Goal: Information Seeking & Learning: Learn about a topic

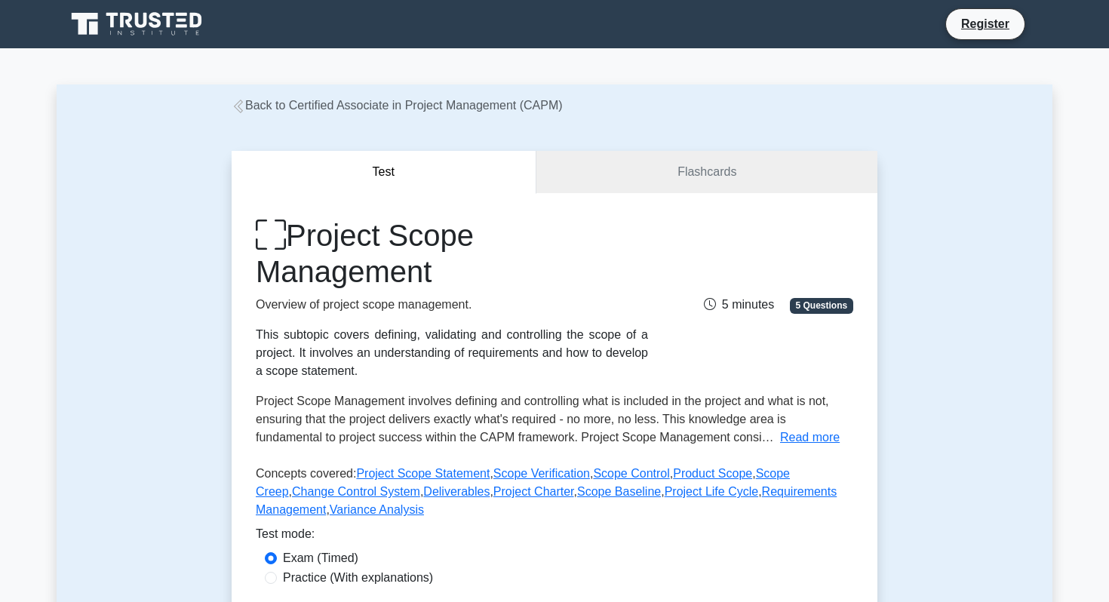
click at [244, 111] on link "Back to Certified Associate in Project Management (CAPM)" at bounding box center [397, 105] width 331 height 13
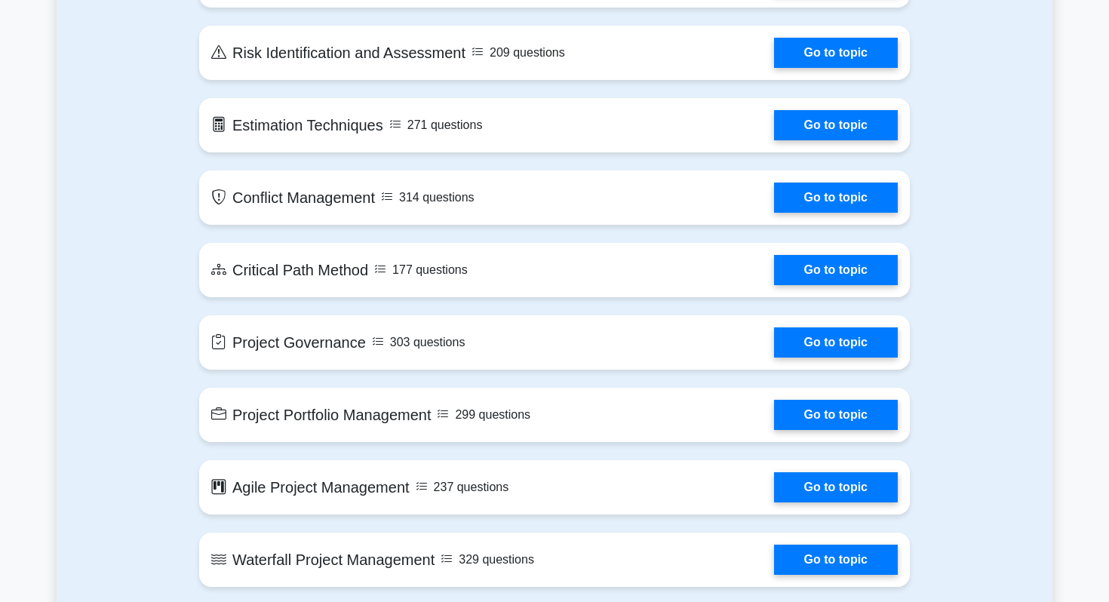
scroll to position [2174, 0]
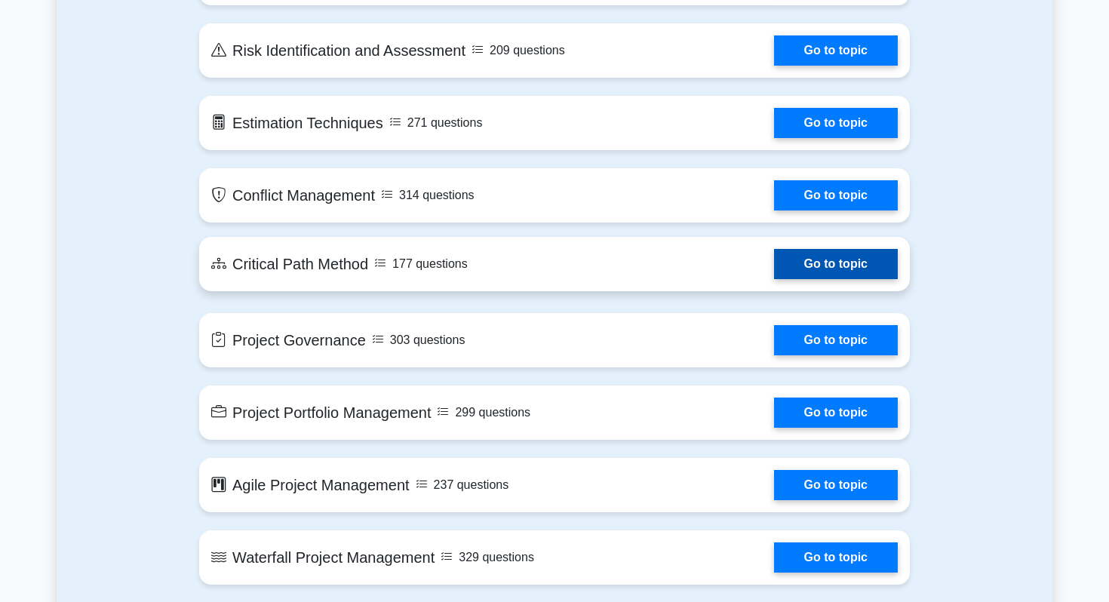
click at [844, 255] on link "Go to topic" at bounding box center [836, 264] width 124 height 30
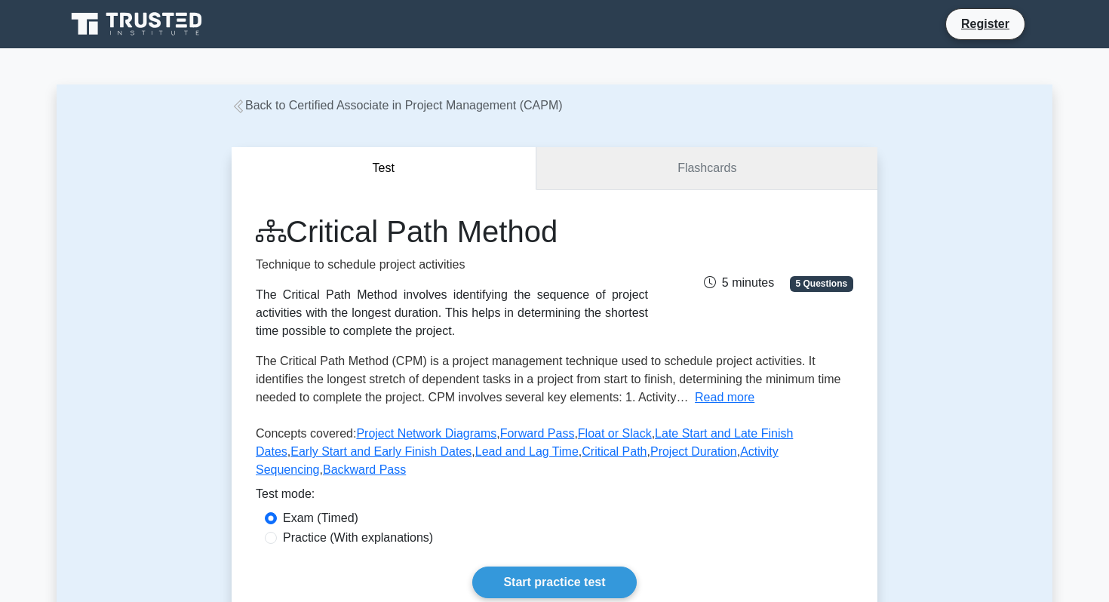
click at [587, 164] on link "Flashcards" at bounding box center [706, 168] width 341 height 43
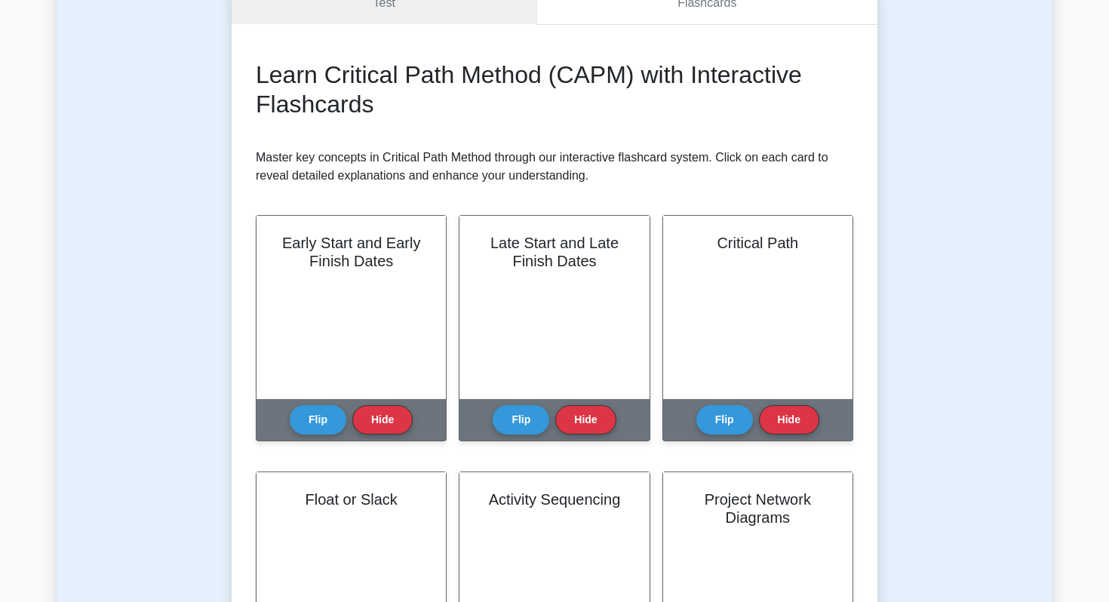
scroll to position [164, 0]
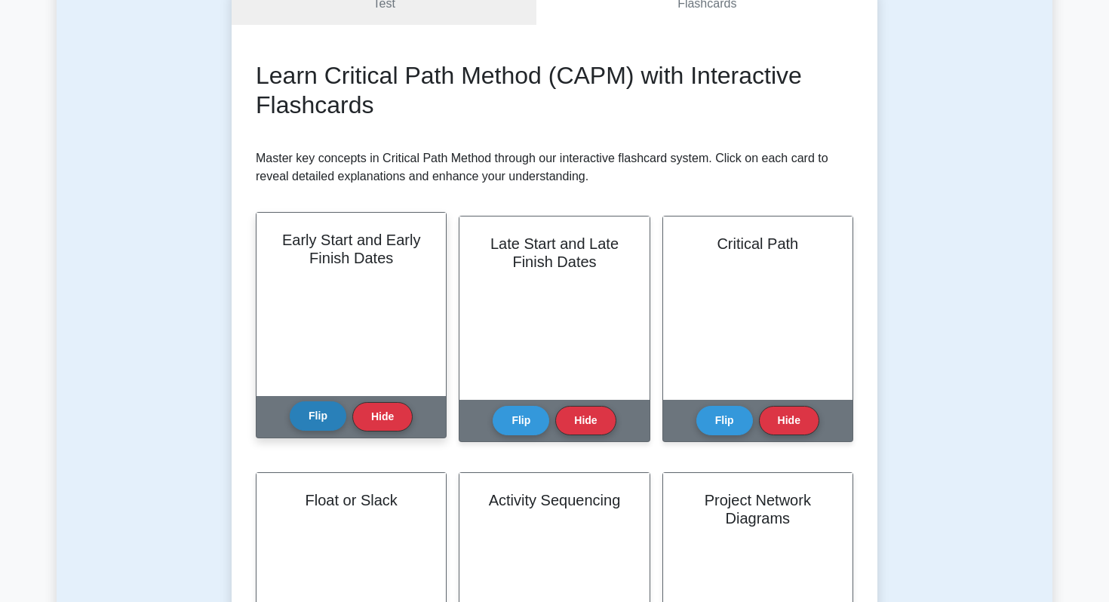
click at [306, 428] on button "Flip" at bounding box center [318, 415] width 57 height 29
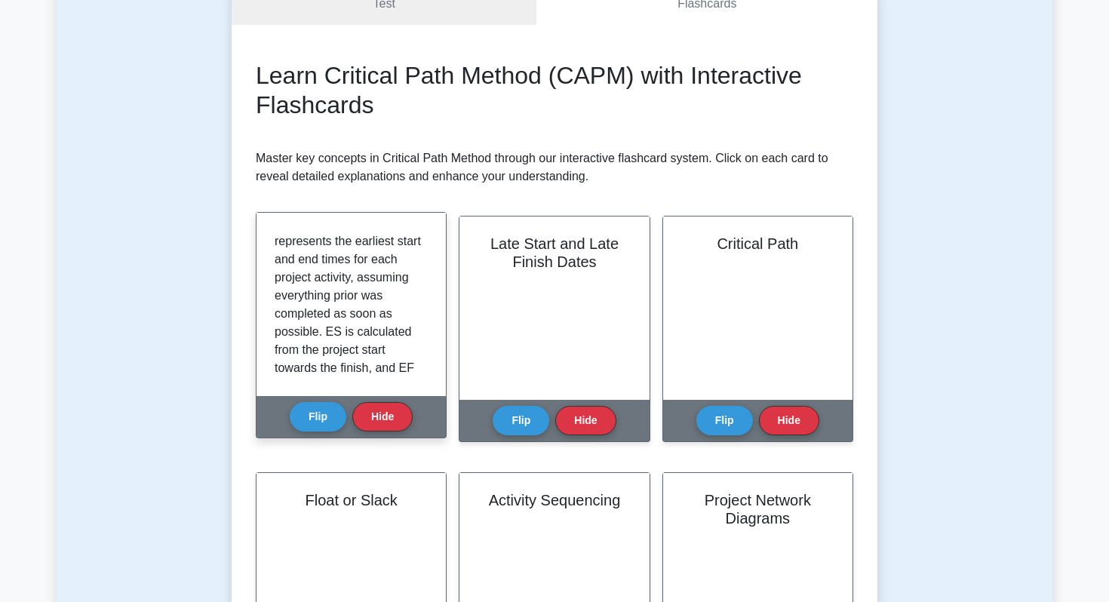
scroll to position [81, 0]
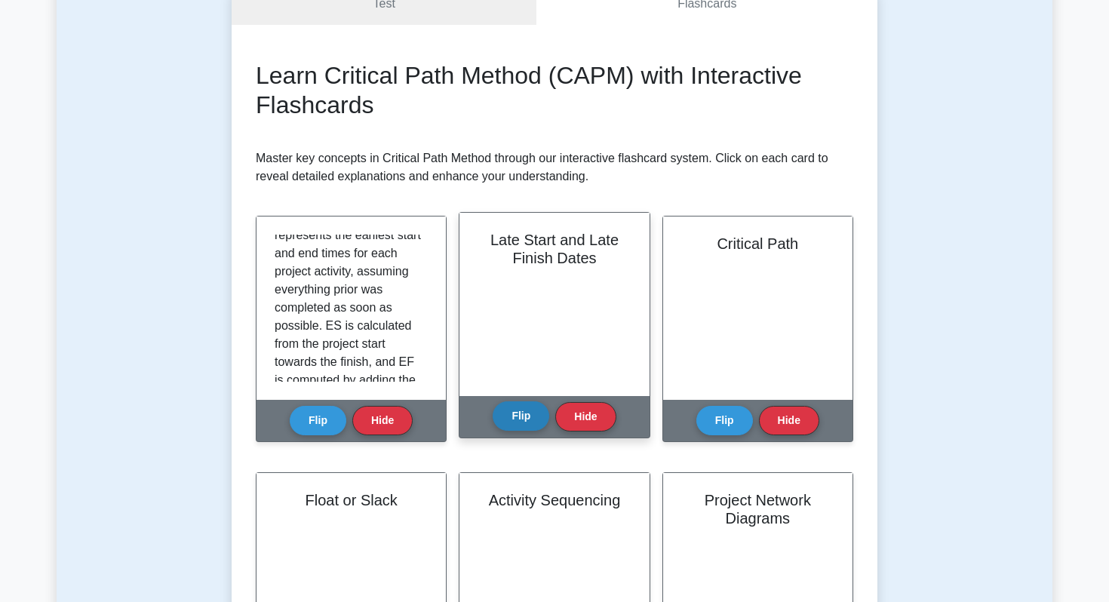
click at [504, 419] on button "Flip" at bounding box center [521, 415] width 57 height 29
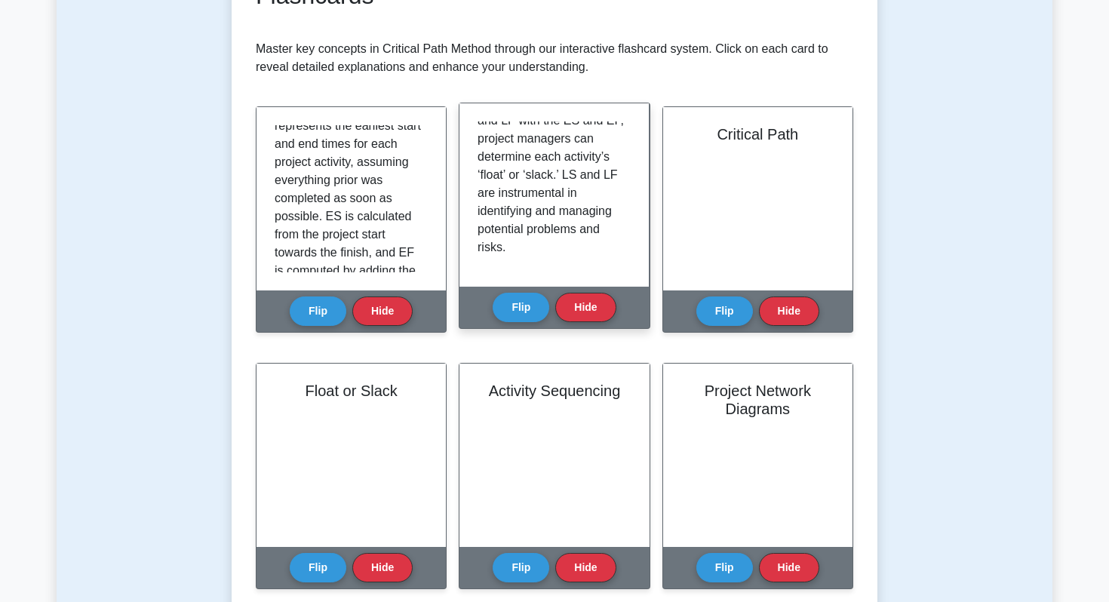
scroll to position [0, 0]
